Goal: Information Seeking & Learning: Check status

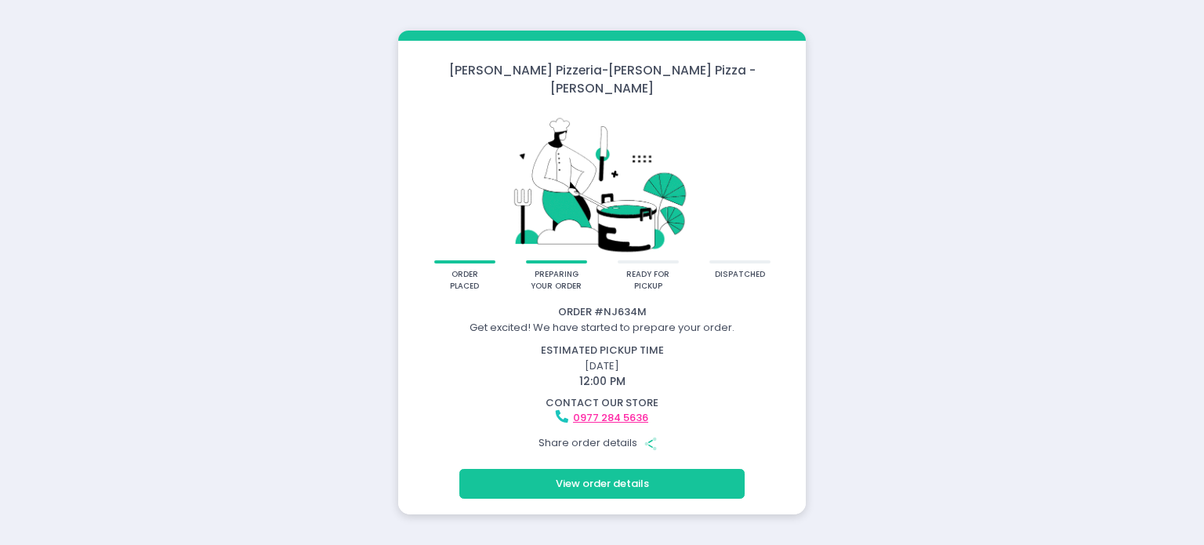
click at [592, 470] on button "View order details" at bounding box center [601, 484] width 285 height 30
